Goal: Task Accomplishment & Management: Manage account settings

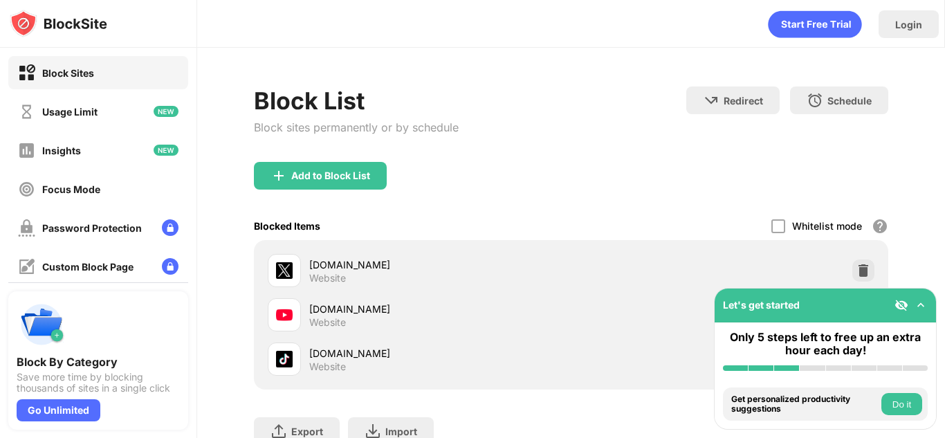
scroll to position [81, 0]
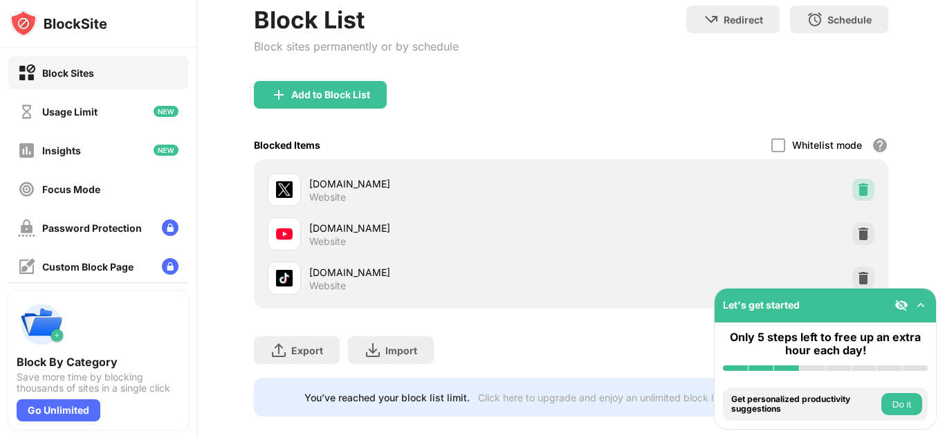
click at [856, 187] on img at bounding box center [863, 190] width 14 height 14
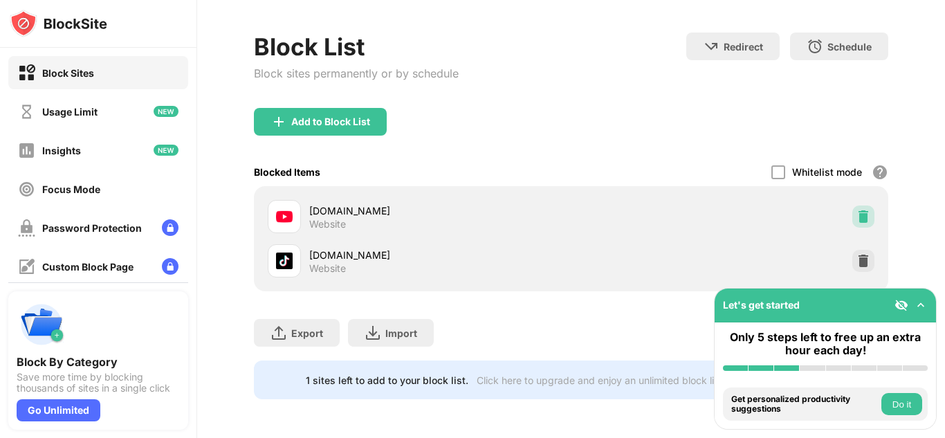
click at [856, 205] on div at bounding box center [863, 216] width 22 height 22
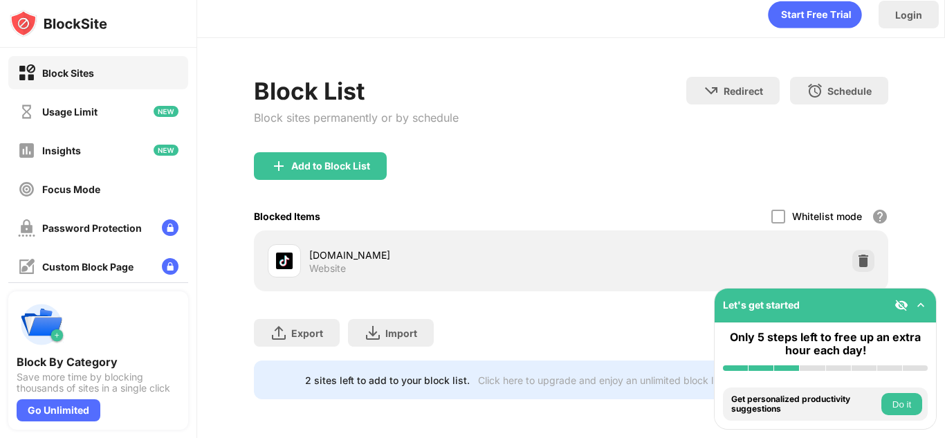
click at [852, 250] on div at bounding box center [863, 261] width 22 height 22
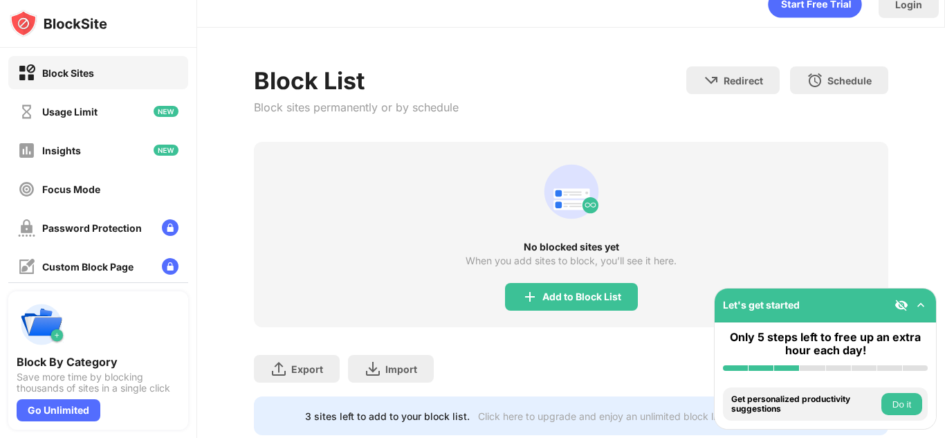
scroll to position [66, 0]
